Goal: Navigation & Orientation: Find specific page/section

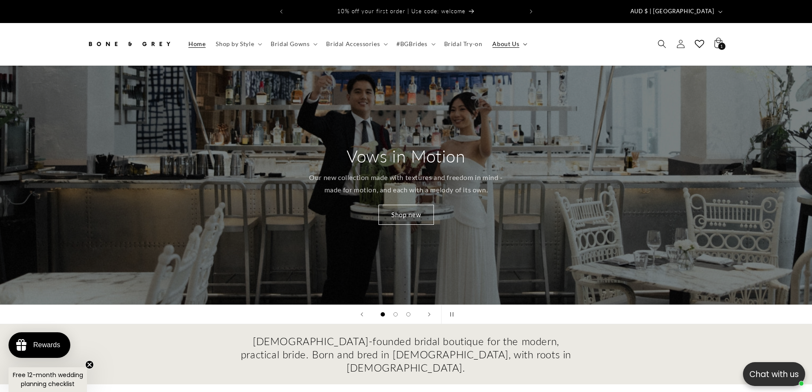
click at [503, 40] on span "About Us" at bounding box center [505, 44] width 27 height 8
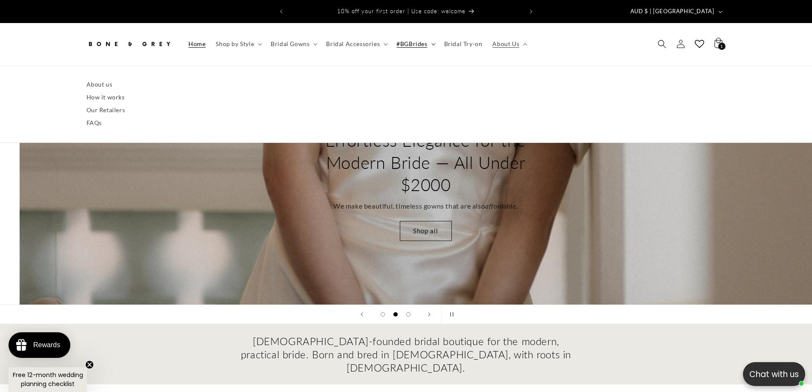
click at [402, 40] on span "#BGBrides" at bounding box center [412, 44] width 31 height 8
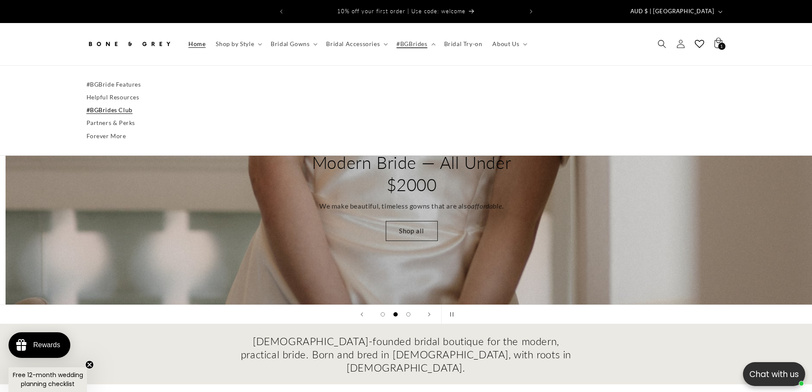
scroll to position [0, 812]
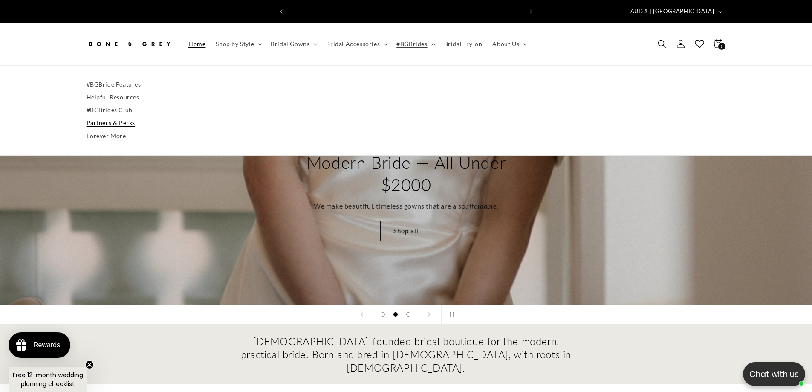
click at [114, 116] on link "Partners & Perks" at bounding box center [407, 122] width 640 height 13
